Goal: Task Accomplishment & Management: Use online tool/utility

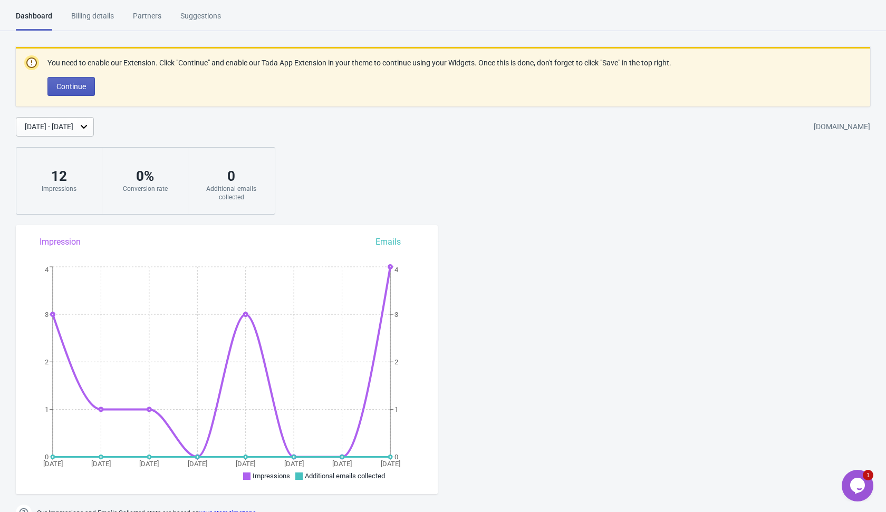
click at [82, 85] on span "Continue" at bounding box center [71, 86] width 30 height 8
